Goal: Task Accomplishment & Management: Manage account settings

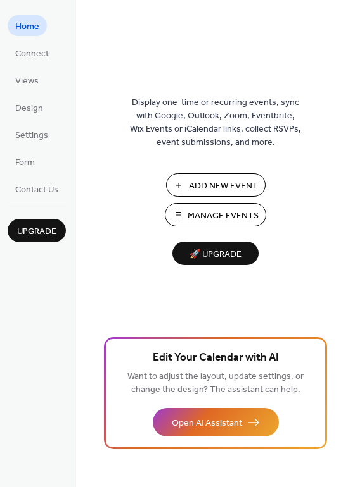
click at [208, 210] on span "Manage Events" at bounding box center [222, 216] width 71 height 13
click at [201, 185] on span "Add New Event" at bounding box center [223, 186] width 69 height 13
click at [220, 210] on span "Manage Events" at bounding box center [222, 216] width 71 height 13
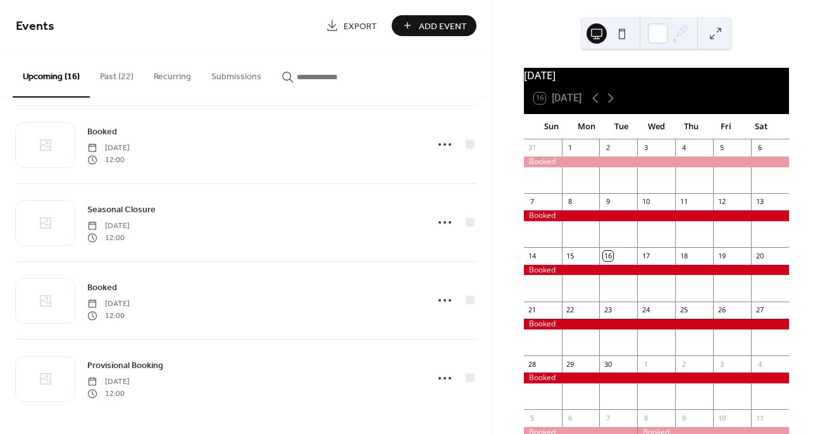
scroll to position [948, 0]
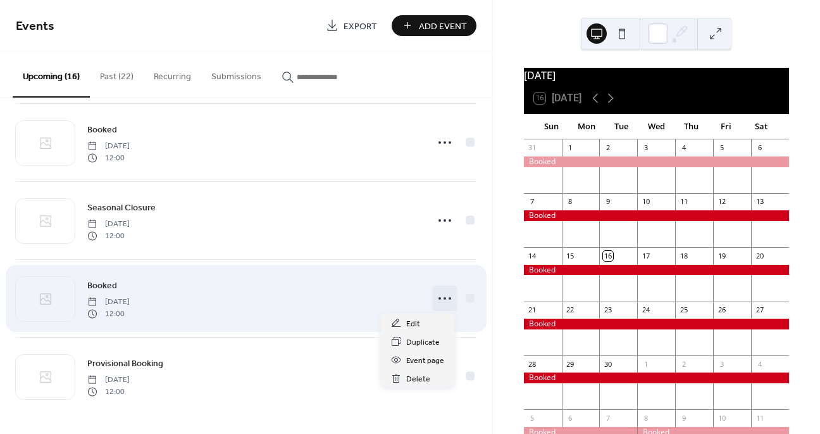
click at [439, 298] on circle at bounding box center [440, 298] width 3 height 3
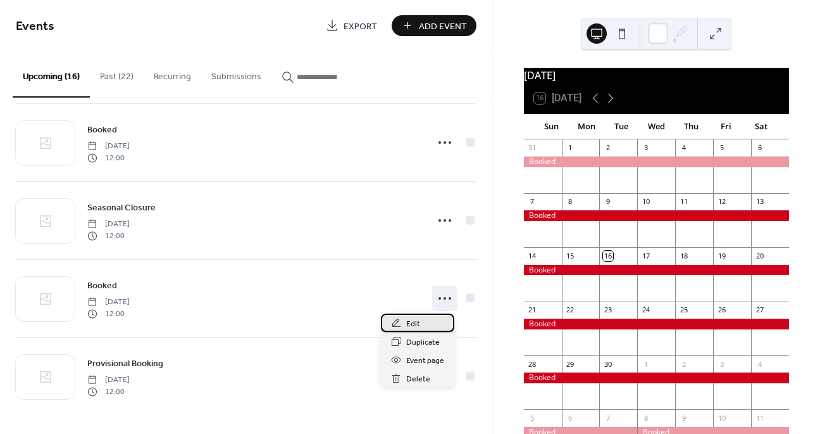
click at [419, 325] on span "Edit" at bounding box center [413, 323] width 14 height 13
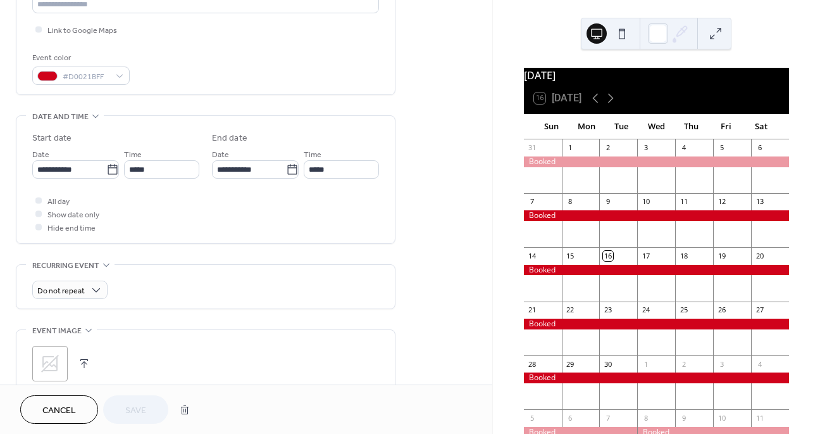
scroll to position [354, 0]
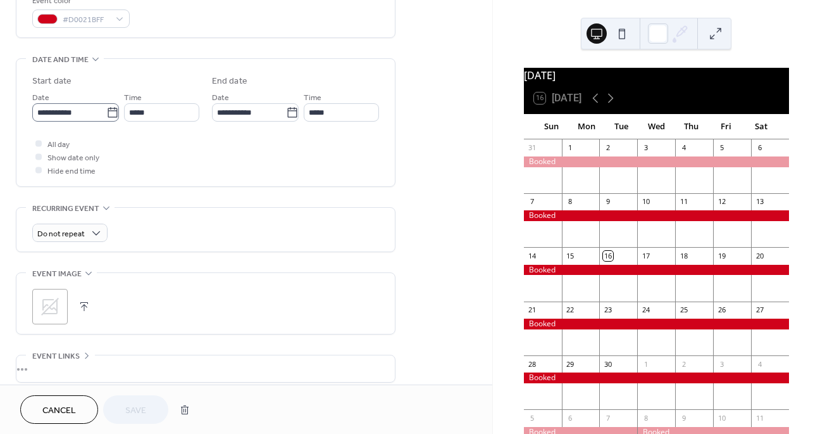
click at [108, 110] on icon at bounding box center [112, 112] width 9 height 10
click at [106, 110] on input "**********" at bounding box center [69, 112] width 74 height 18
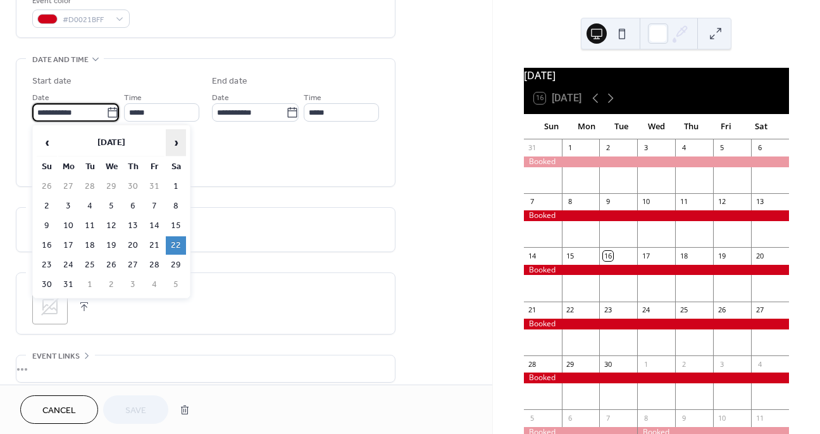
click at [176, 142] on span "›" at bounding box center [176, 142] width 19 height 25
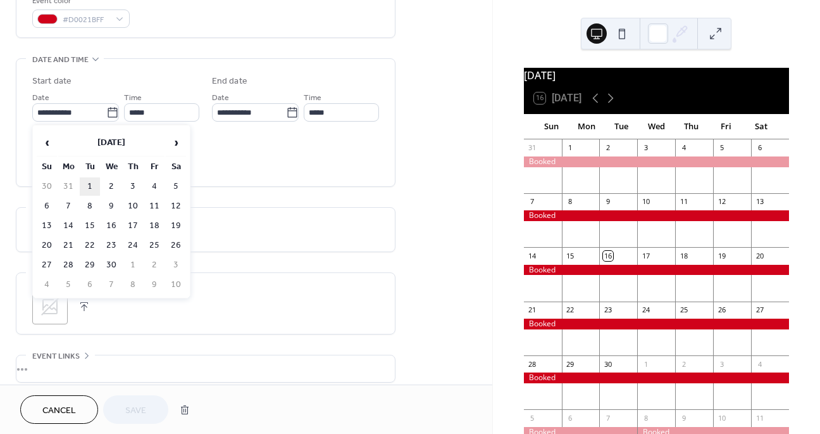
click at [89, 185] on td "1" at bounding box center [90, 186] width 20 height 18
type input "**********"
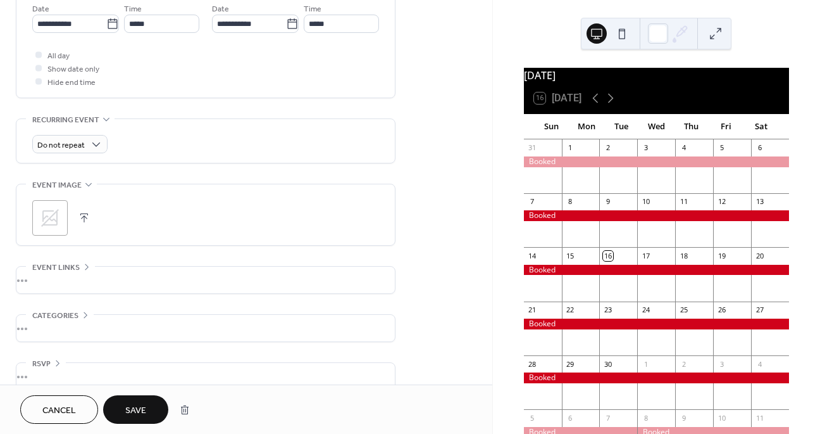
scroll to position [461, 0]
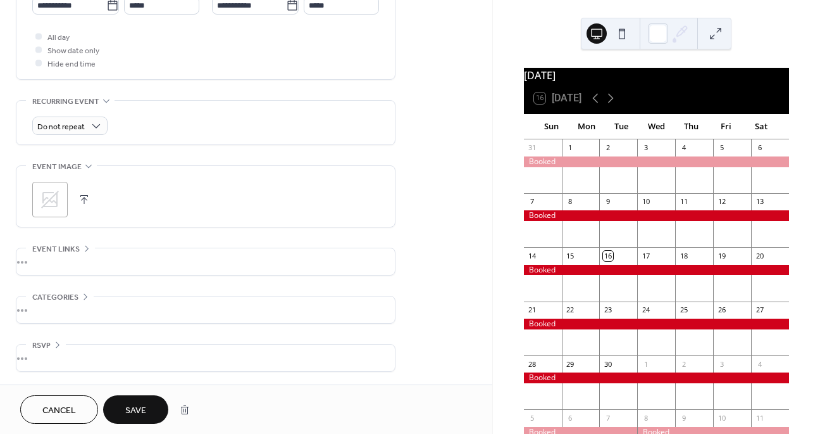
click at [129, 409] on span "Save" at bounding box center [135, 410] width 21 height 13
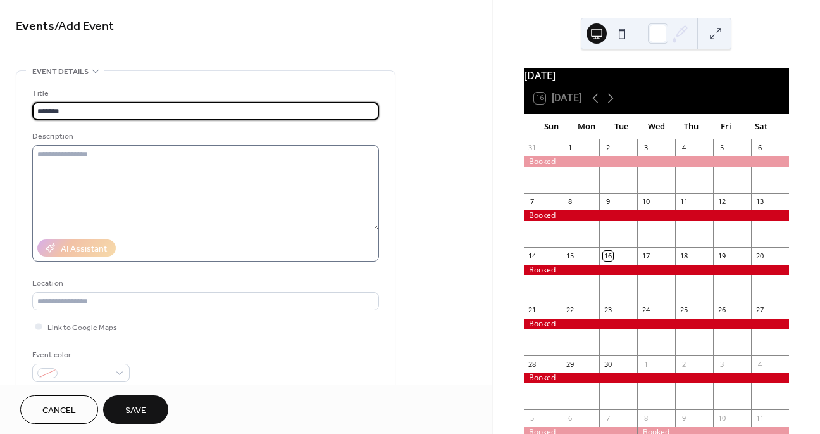
type input "******"
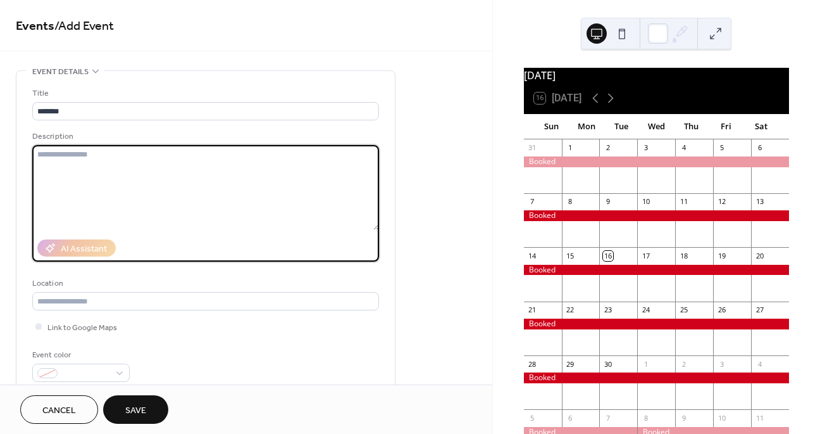
click at [104, 187] on textarea at bounding box center [205, 187] width 347 height 85
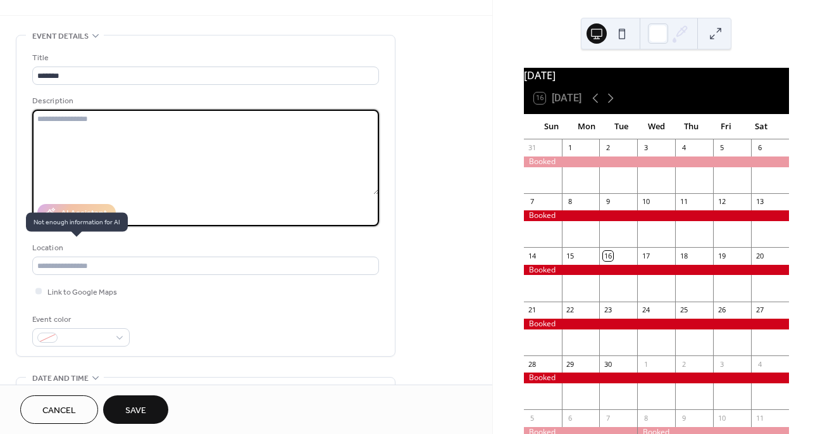
scroll to position [151, 0]
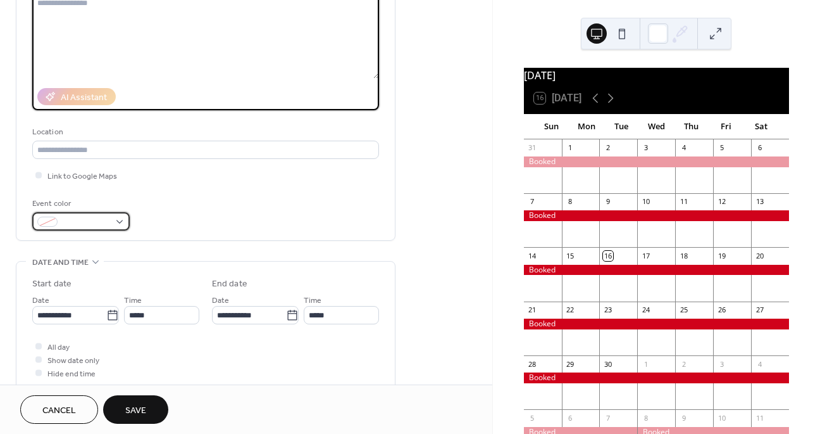
click at [118, 222] on div at bounding box center [80, 221] width 97 height 18
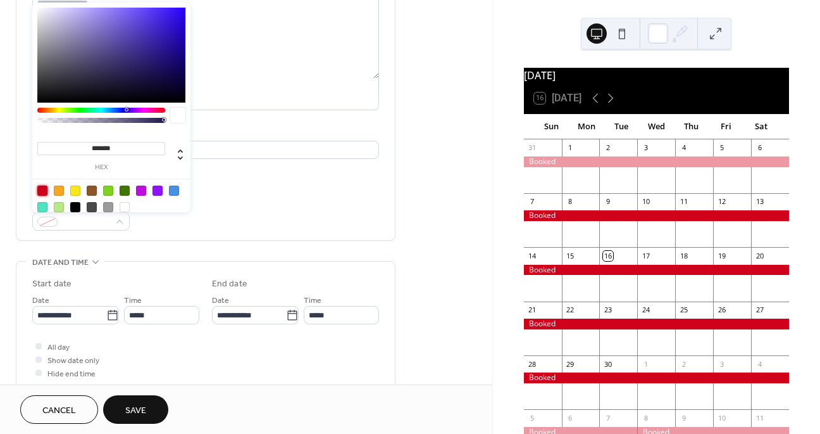
click at [42, 192] on div at bounding box center [42, 190] width 10 height 10
type input "*******"
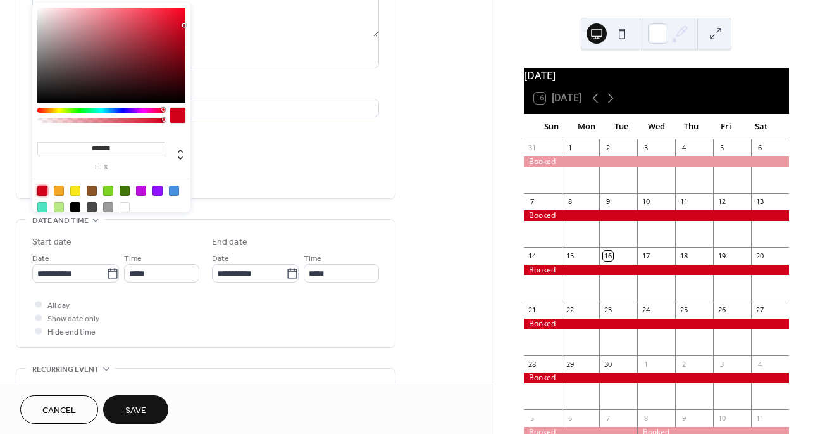
scroll to position [194, 0]
click at [106, 271] on icon at bounding box center [112, 272] width 13 height 13
click at [104, 271] on input "**********" at bounding box center [69, 272] width 74 height 18
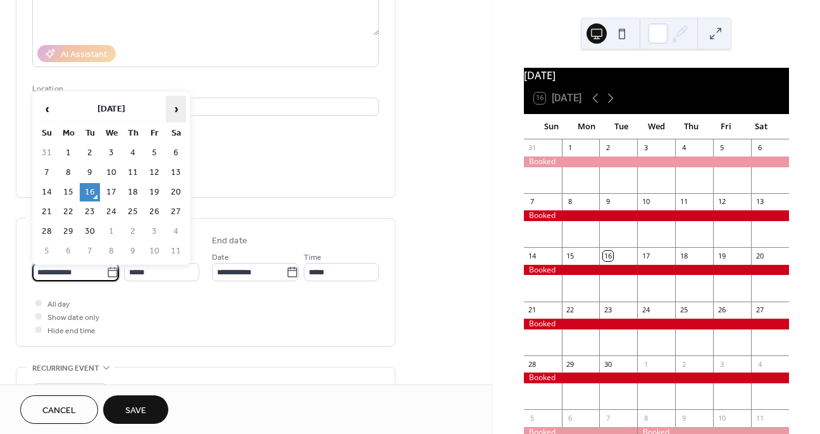
click at [173, 109] on span "›" at bounding box center [176, 108] width 19 height 25
click at [109, 188] on td "15" at bounding box center [111, 192] width 20 height 18
type input "**********"
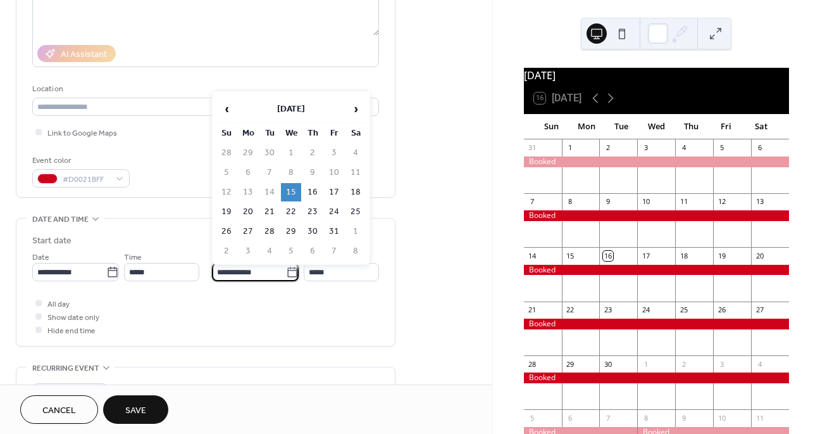
click at [249, 275] on input "**********" at bounding box center [249, 272] width 74 height 18
click at [335, 229] on td "31" at bounding box center [334, 231] width 20 height 18
type input "**********"
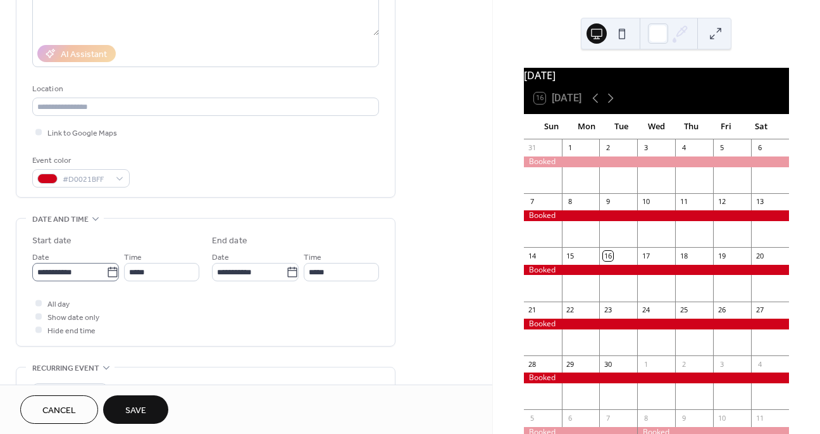
click at [113, 271] on icon at bounding box center [112, 272] width 9 height 10
click at [106, 271] on input "**********" at bounding box center [69, 272] width 74 height 18
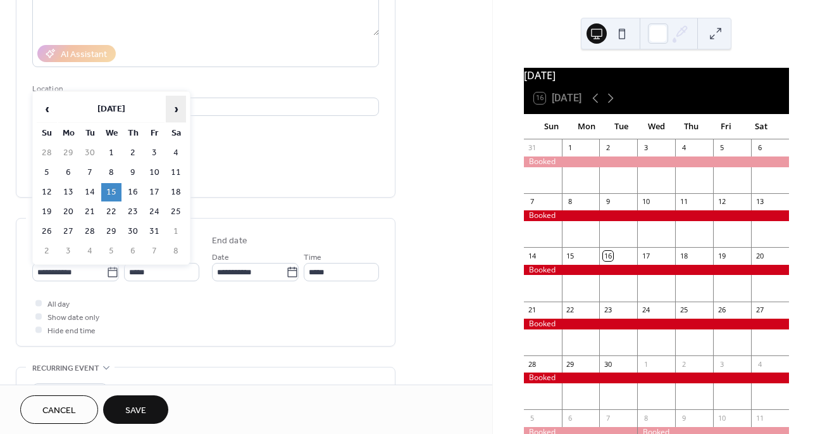
click at [174, 110] on span "›" at bounding box center [176, 108] width 19 height 25
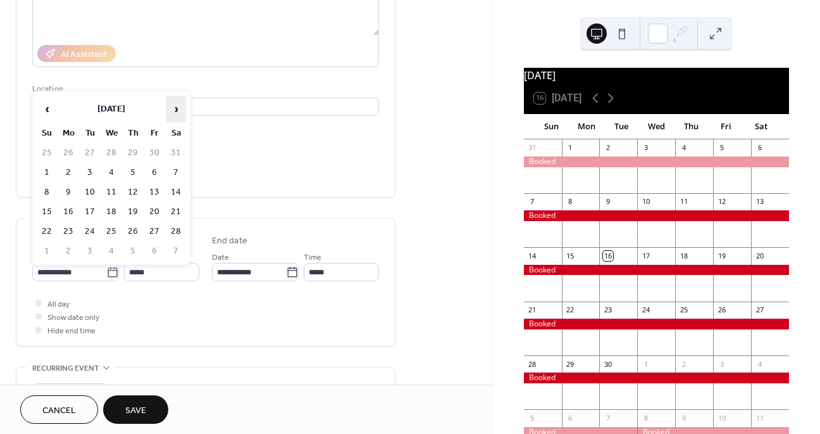
click at [174, 110] on span "›" at bounding box center [176, 108] width 19 height 25
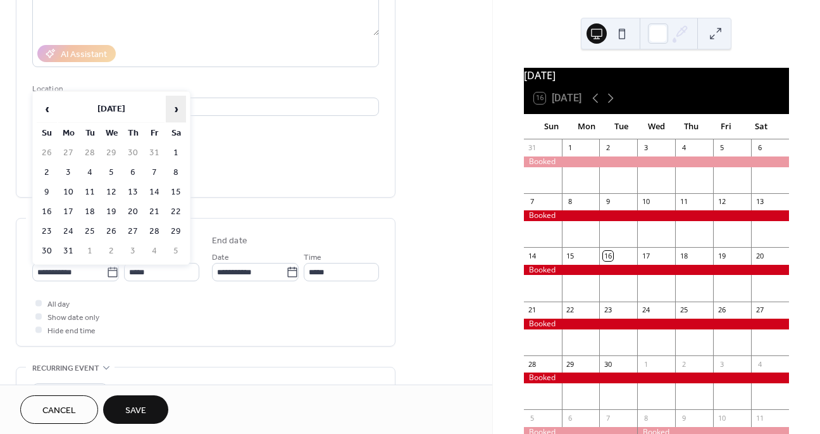
click at [174, 110] on span "›" at bounding box center [176, 108] width 19 height 25
click at [137, 187] on td "15" at bounding box center [133, 192] width 20 height 18
type input "**********"
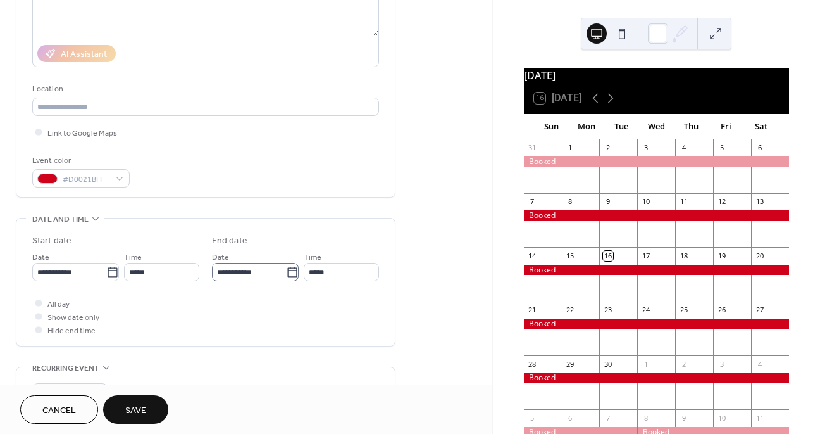
click at [290, 270] on icon at bounding box center [291, 272] width 9 height 10
click at [286, 270] on input "**********" at bounding box center [249, 272] width 74 height 18
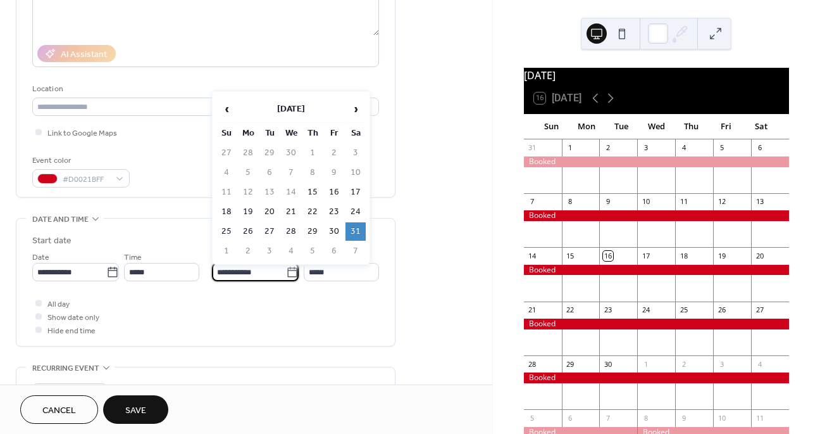
click at [227, 317] on div "All day Show date only Hide end time" at bounding box center [205, 316] width 347 height 40
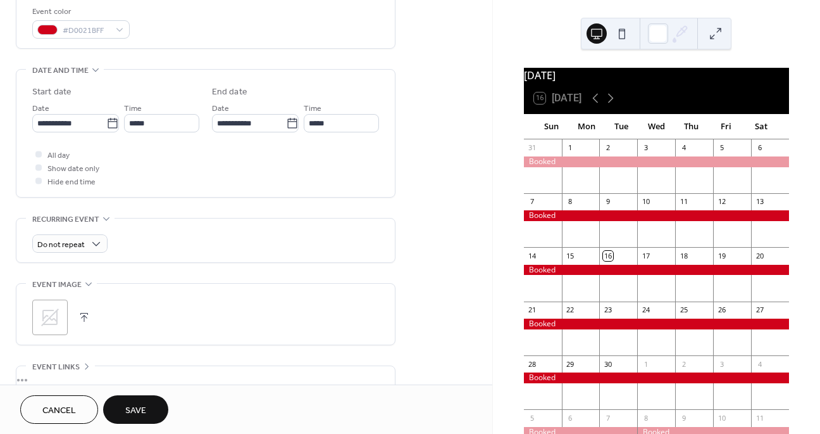
scroll to position [461, 0]
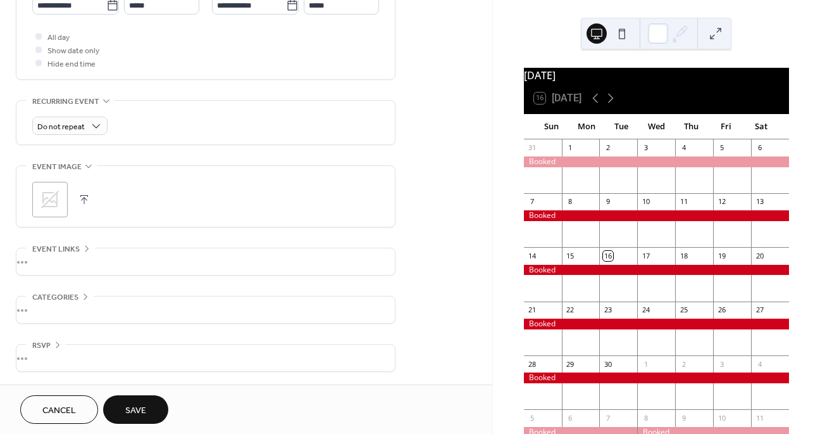
click at [138, 412] on span "Save" at bounding box center [135, 410] width 21 height 13
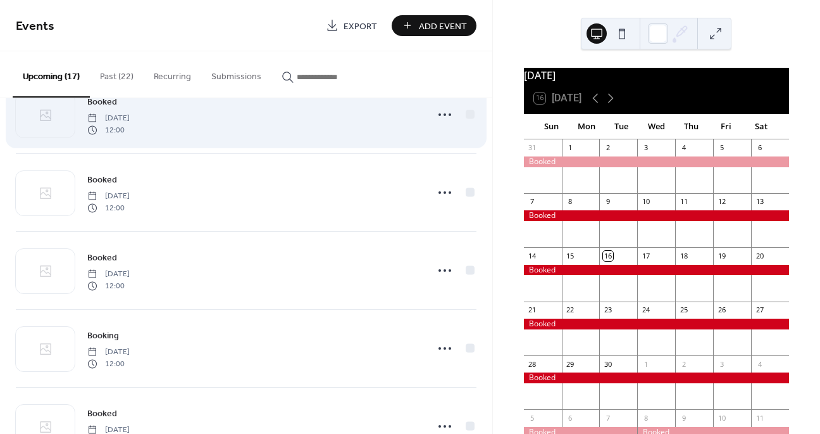
scroll to position [121, 0]
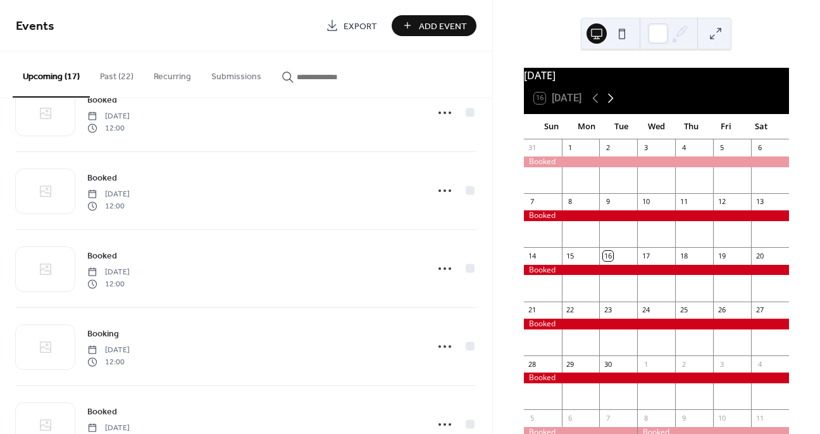
click at [613, 103] on icon at bounding box center [611, 98] width 6 height 9
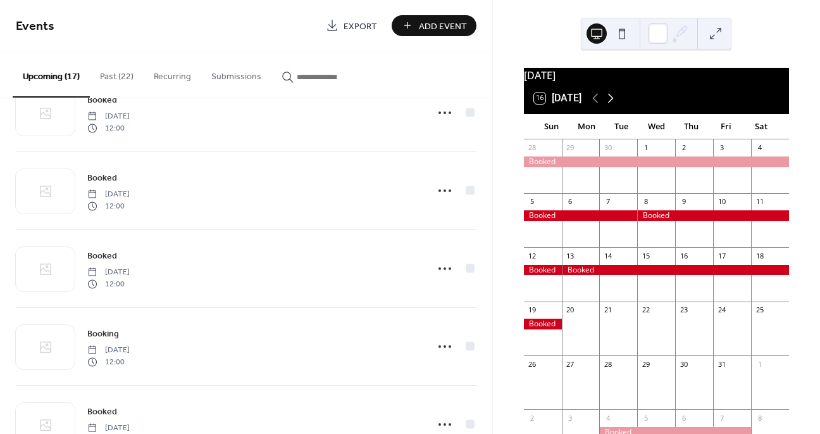
click at [613, 103] on icon at bounding box center [611, 98] width 6 height 9
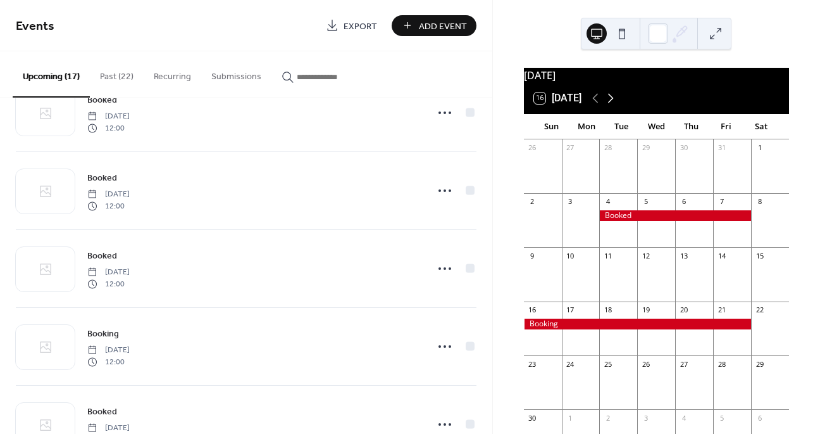
click at [613, 103] on icon at bounding box center [611, 98] width 6 height 9
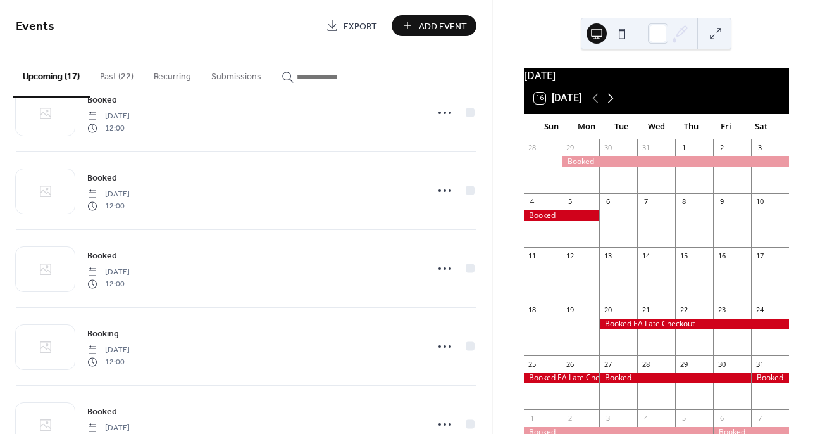
click at [613, 103] on icon at bounding box center [611, 98] width 6 height 9
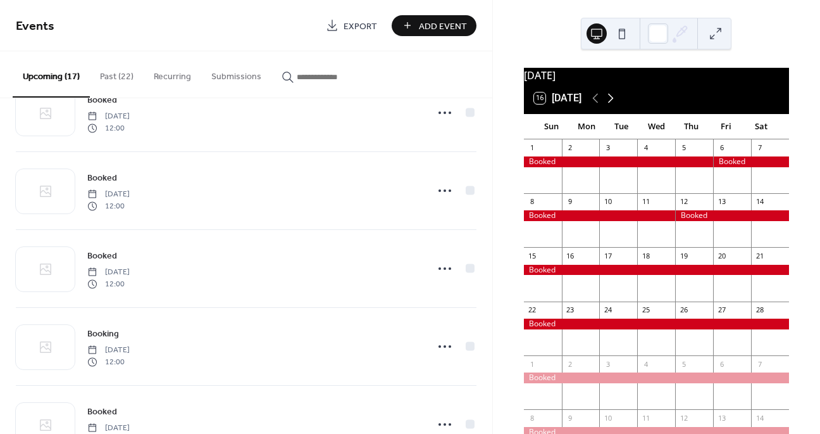
click at [613, 103] on icon at bounding box center [611, 98] width 6 height 9
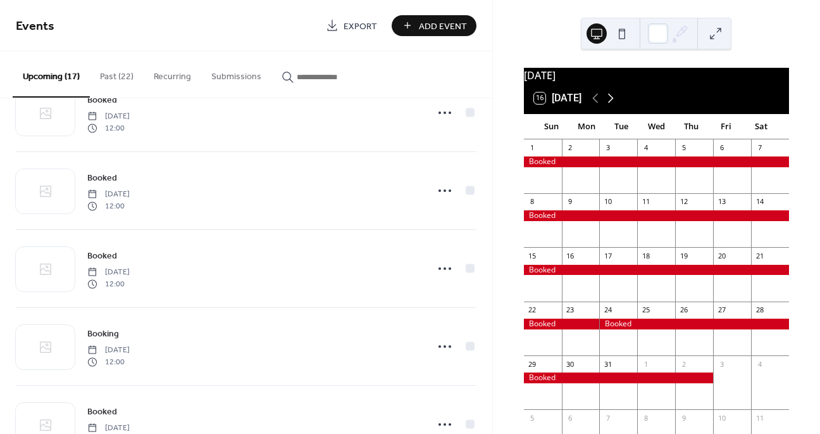
click at [613, 103] on icon at bounding box center [611, 98] width 6 height 9
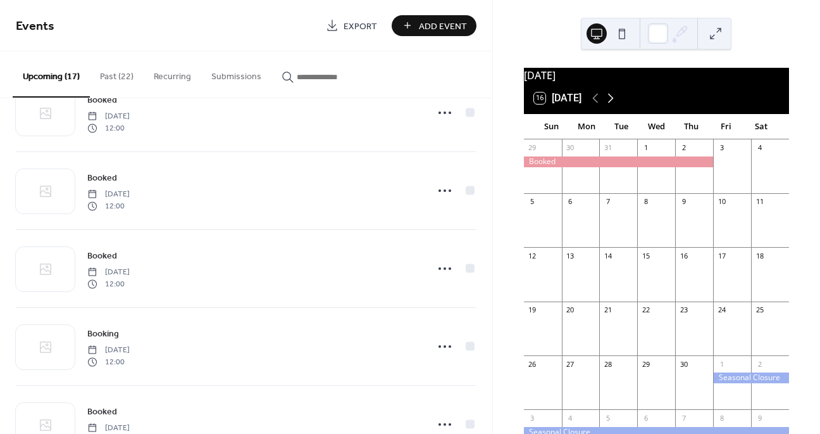
click at [613, 103] on icon at bounding box center [611, 98] width 6 height 9
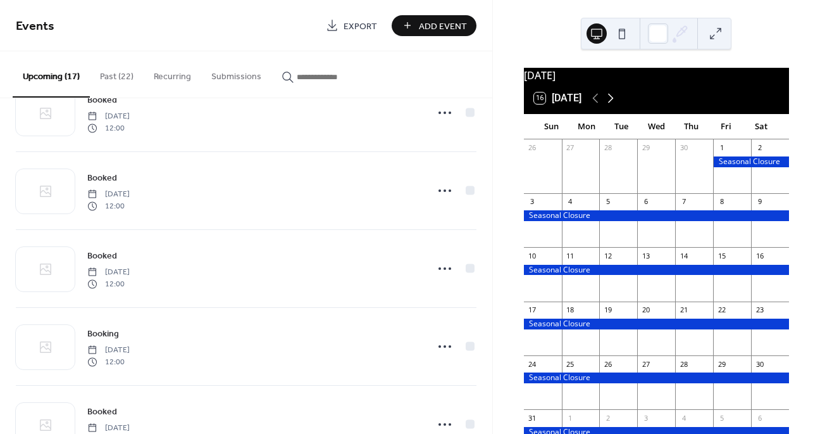
click at [613, 103] on icon at bounding box center [611, 98] width 6 height 9
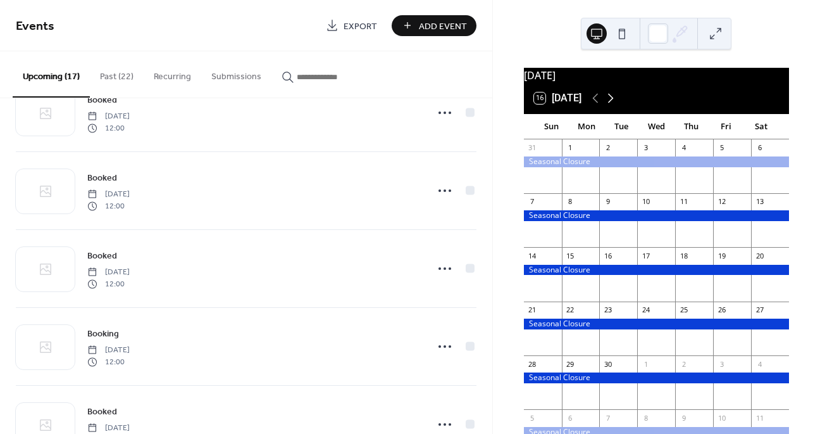
click at [613, 103] on icon at bounding box center [611, 98] width 6 height 9
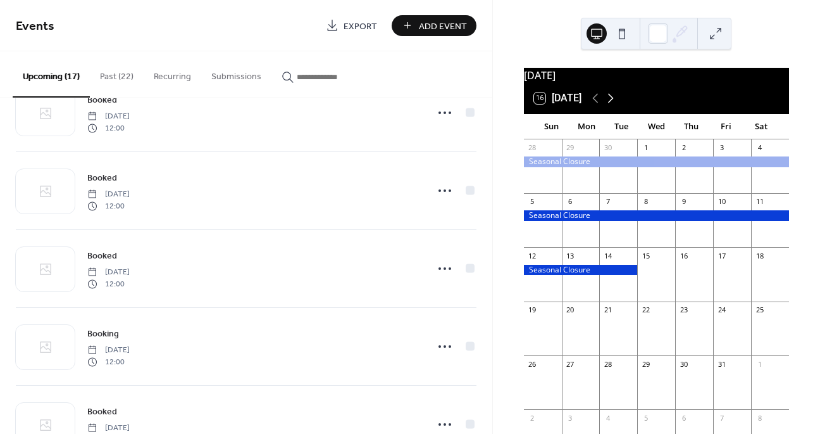
click at [613, 103] on icon at bounding box center [611, 98] width 6 height 9
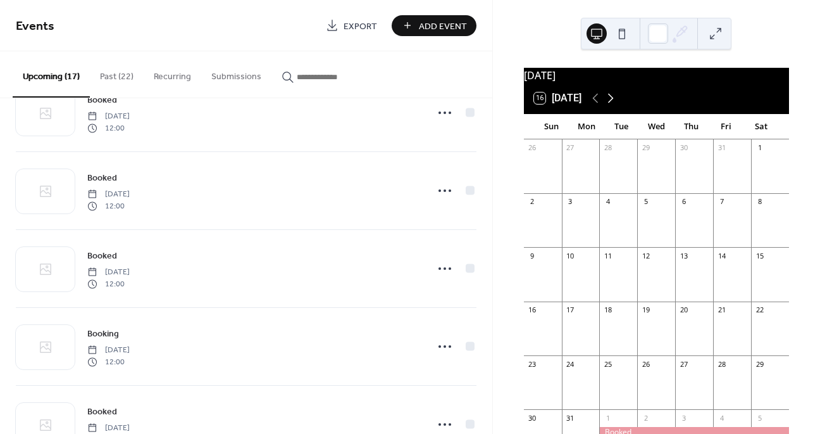
click at [613, 103] on icon at bounding box center [611, 98] width 6 height 9
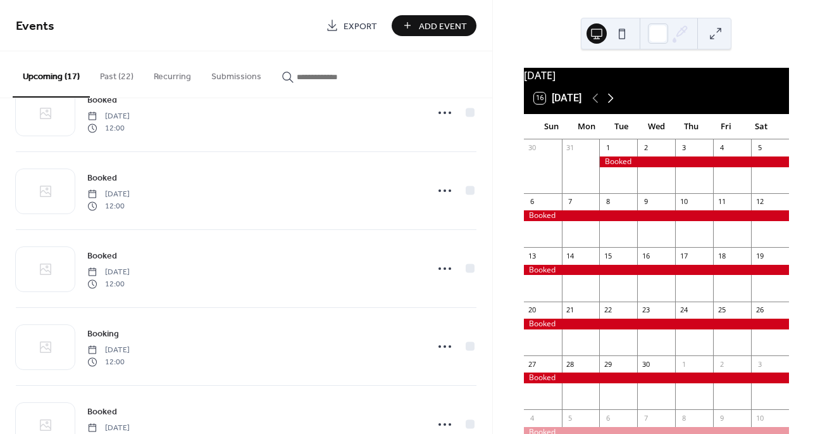
click at [613, 103] on icon at bounding box center [611, 98] width 6 height 9
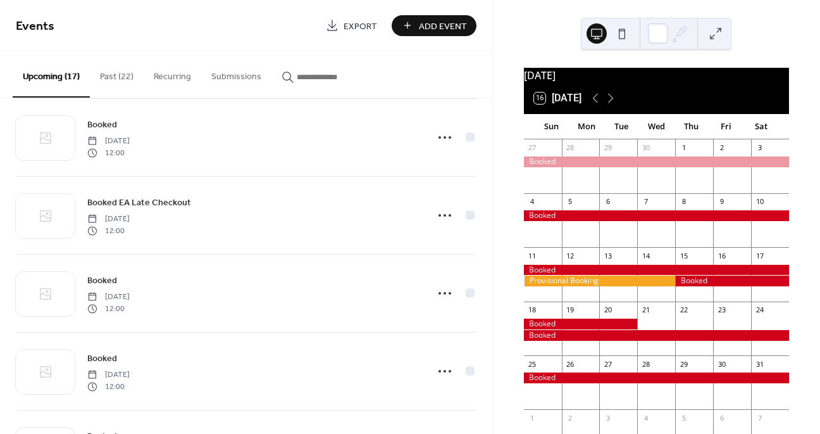
scroll to position [1026, 0]
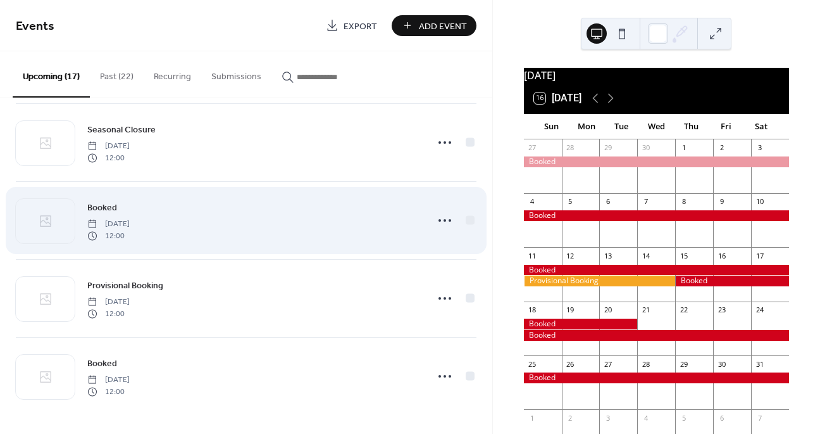
click at [130, 223] on span "[DATE]" at bounding box center [108, 223] width 42 height 11
click at [439, 221] on circle at bounding box center [440, 220] width 3 height 3
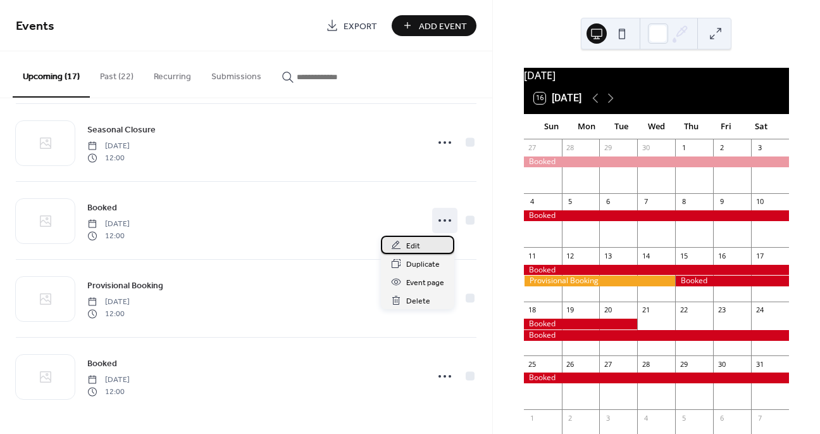
click at [424, 242] on div "Edit" at bounding box center [417, 245] width 73 height 18
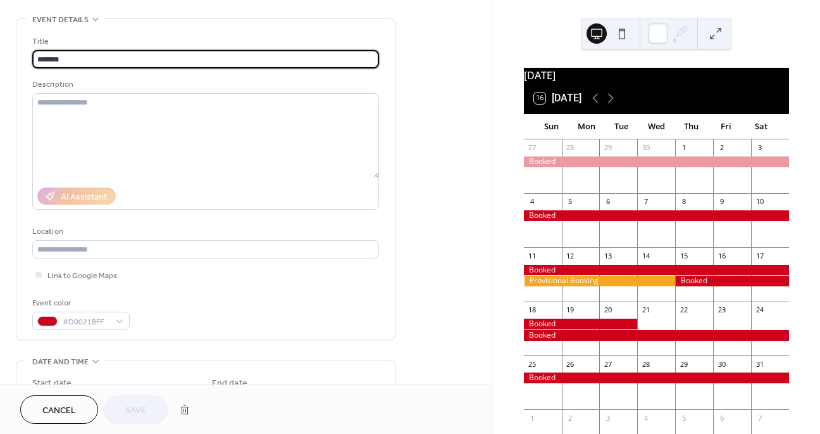
scroll to position [180, 0]
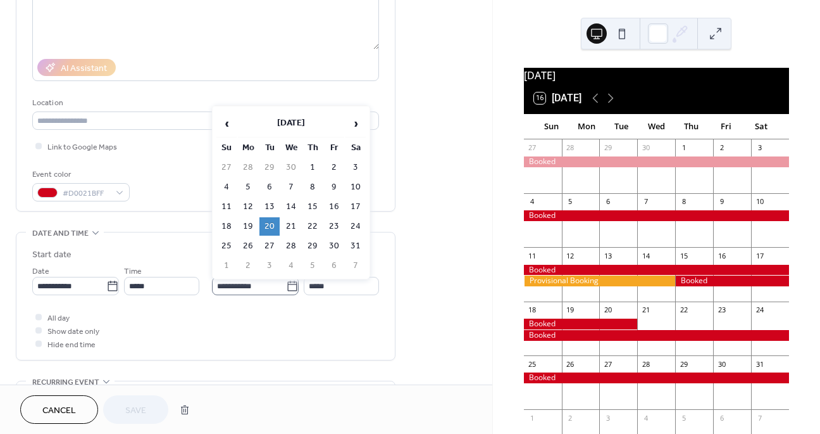
click at [289, 287] on icon at bounding box center [292, 286] width 13 height 13
click at [286, 287] on input "**********" at bounding box center [249, 286] width 74 height 18
click at [352, 183] on td "10" at bounding box center [356, 187] width 20 height 18
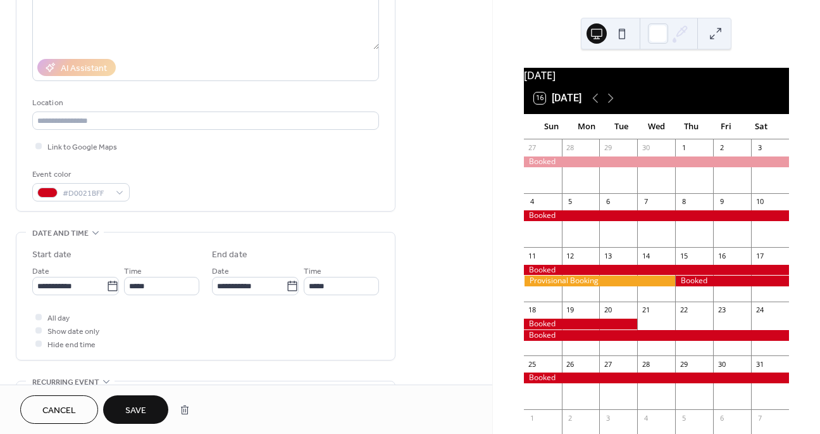
type input "**********"
click at [142, 407] on span "Save" at bounding box center [135, 410] width 21 height 13
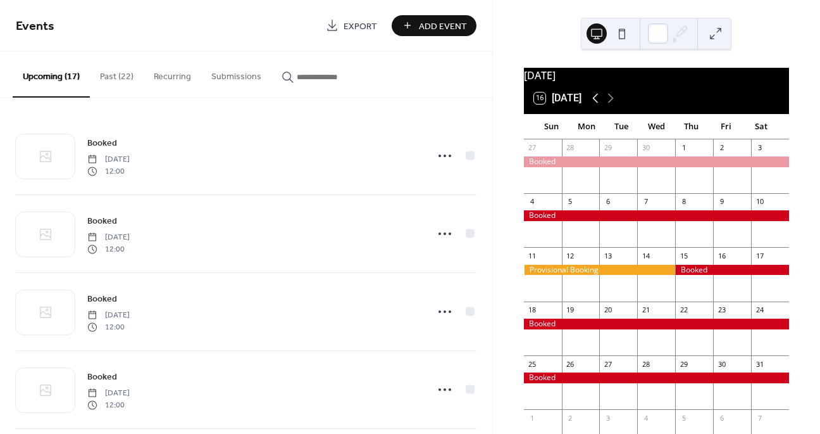
click at [598, 106] on icon at bounding box center [595, 98] width 15 height 15
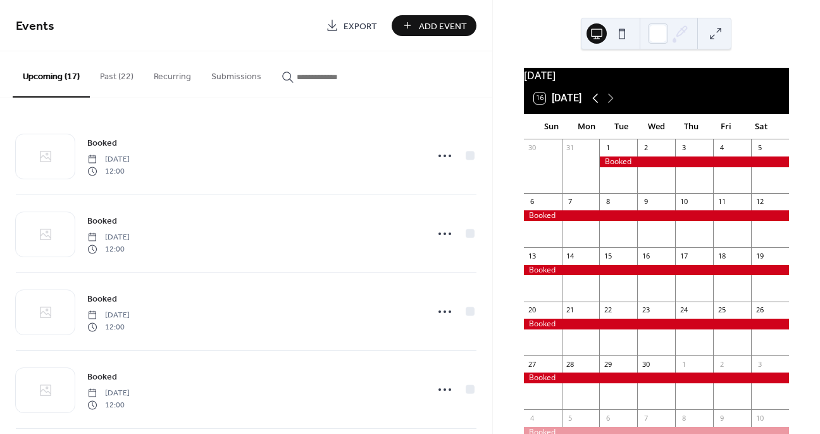
click at [610, 105] on icon at bounding box center [610, 98] width 15 height 15
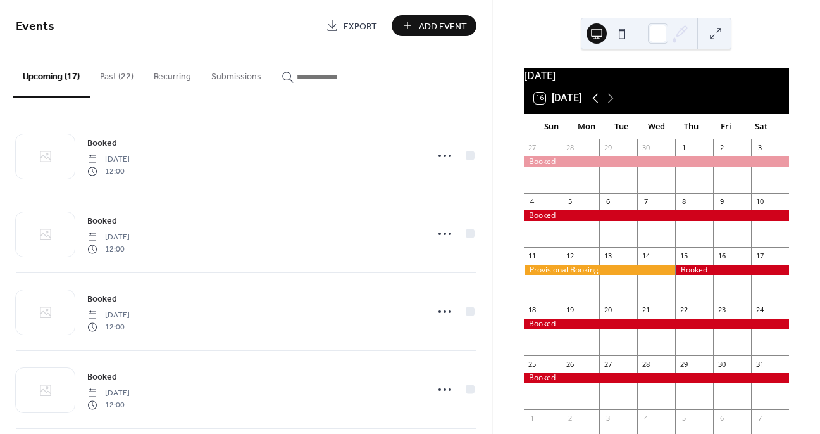
click at [610, 105] on icon at bounding box center [610, 98] width 15 height 15
